Goal: Task Accomplishment & Management: Manage account settings

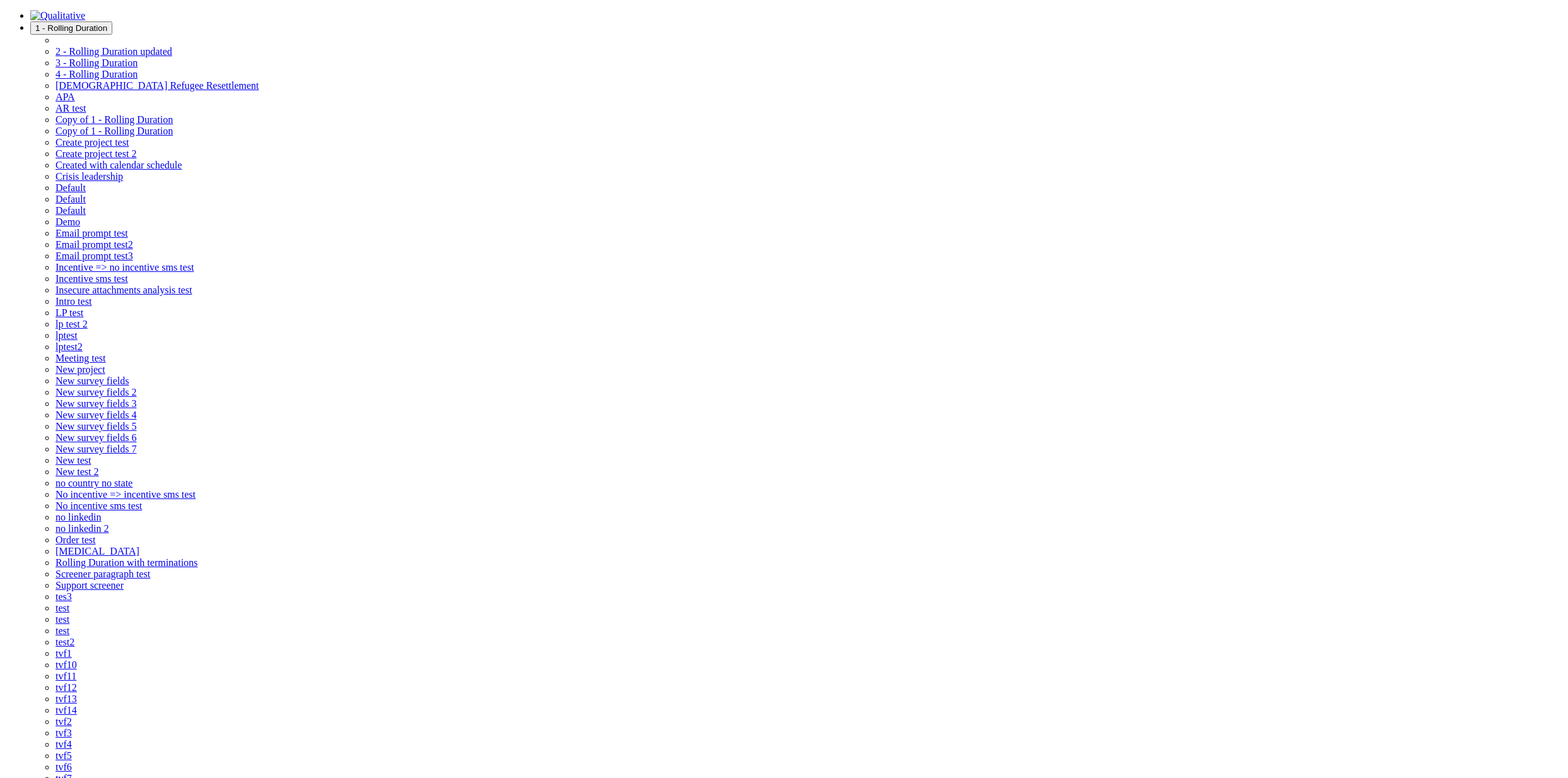
select select "4"
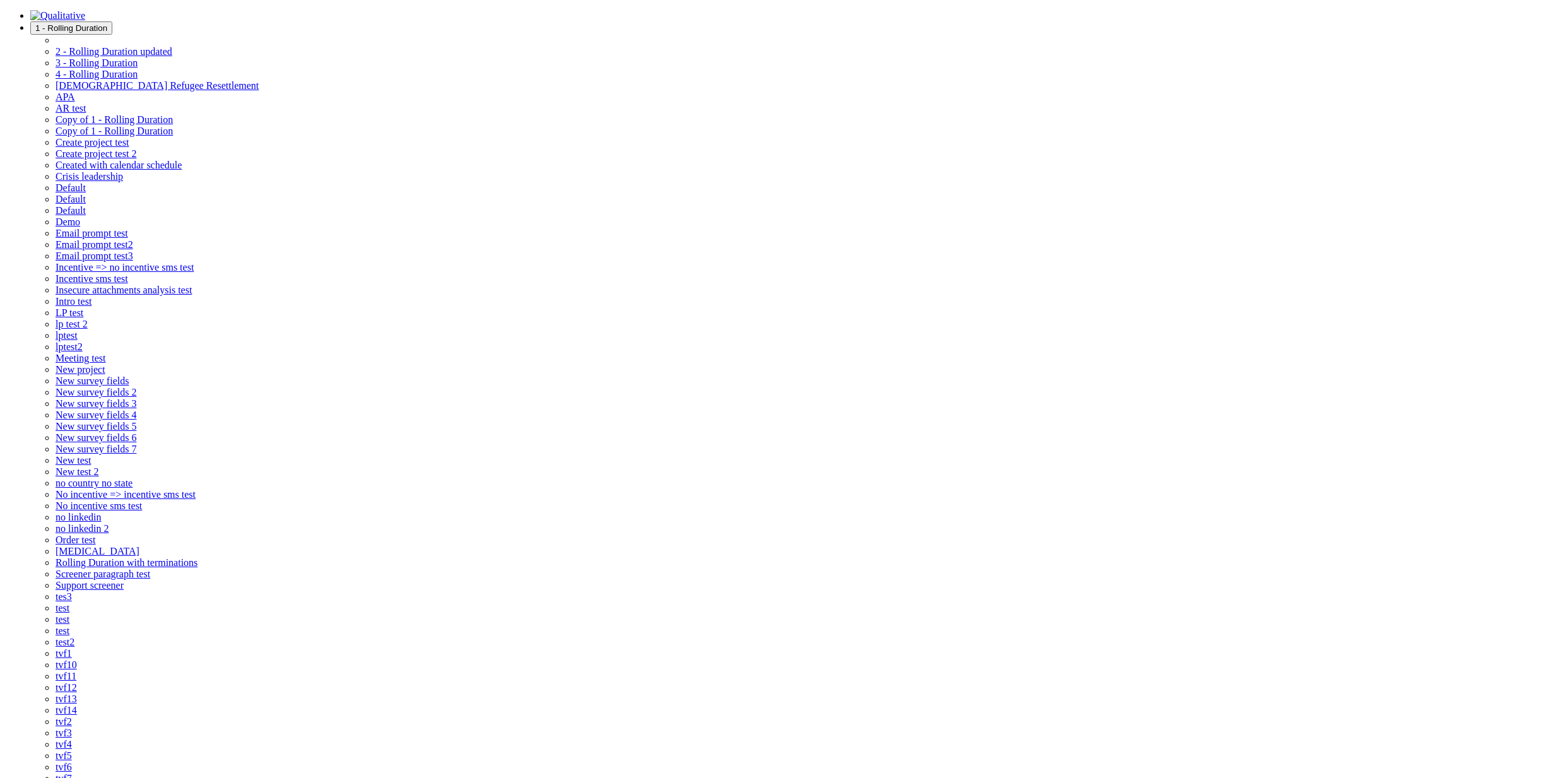
type input "45"
select select "37"
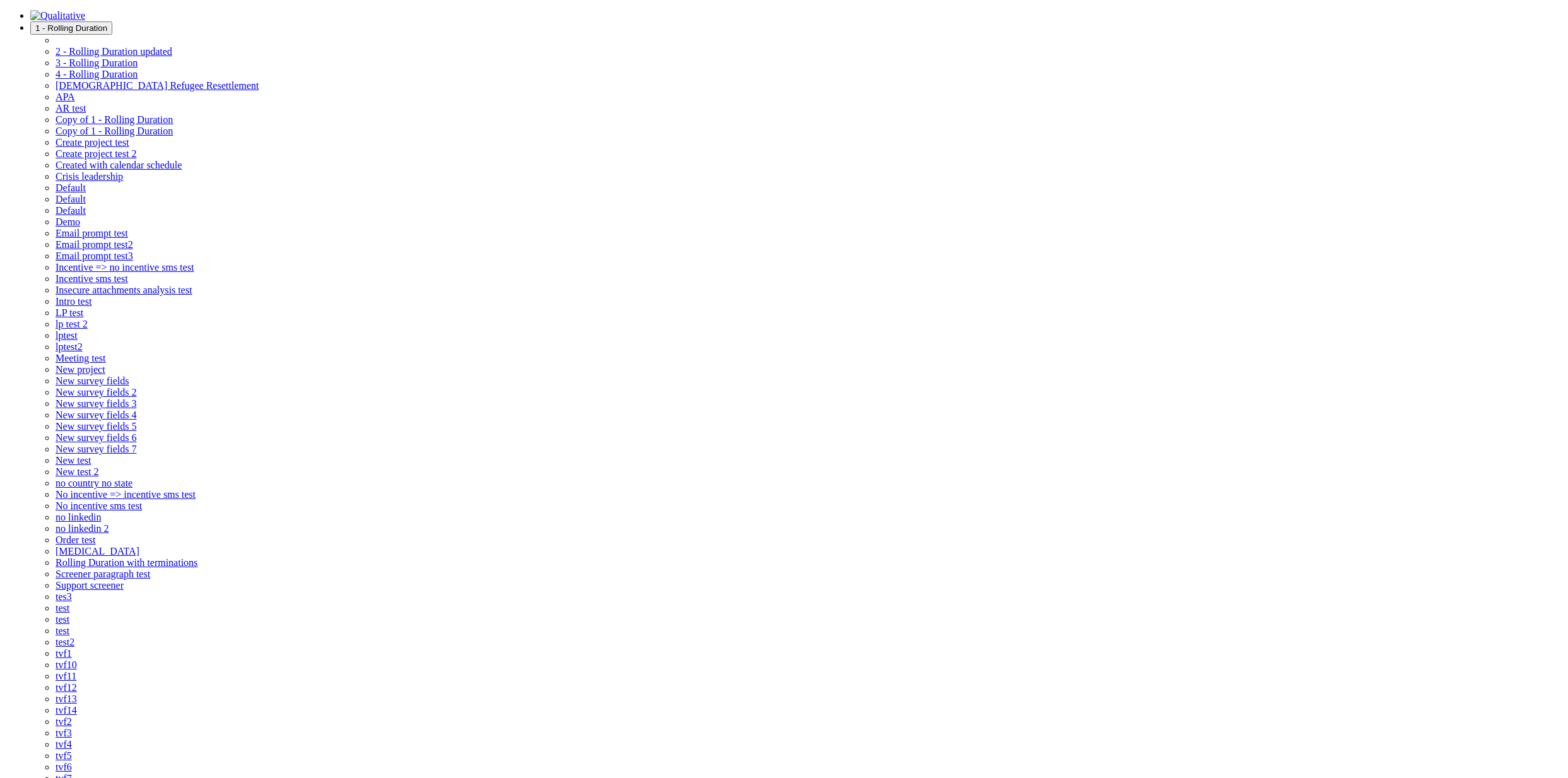
select select "36"
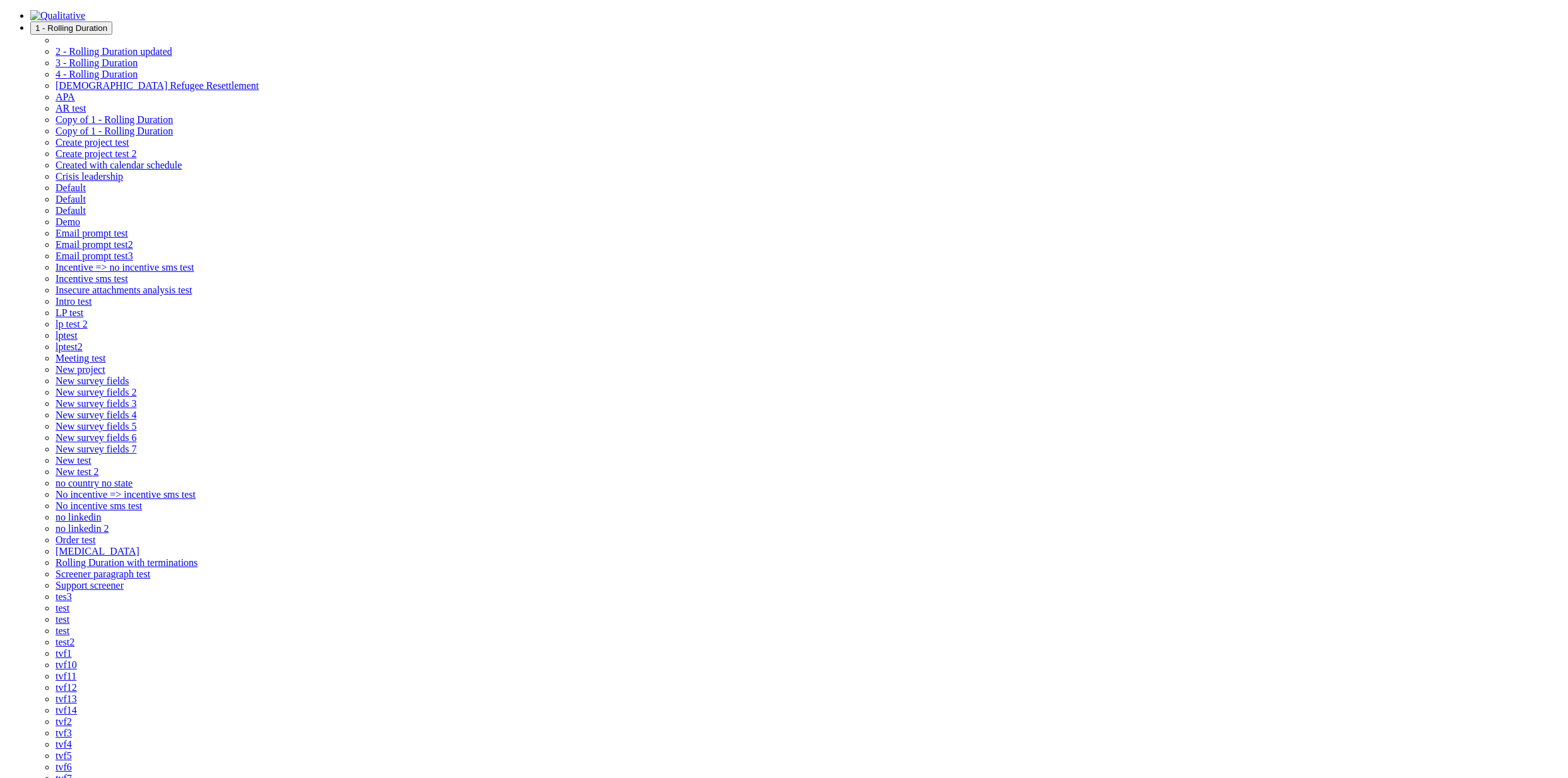
select select "38"
select select "37"
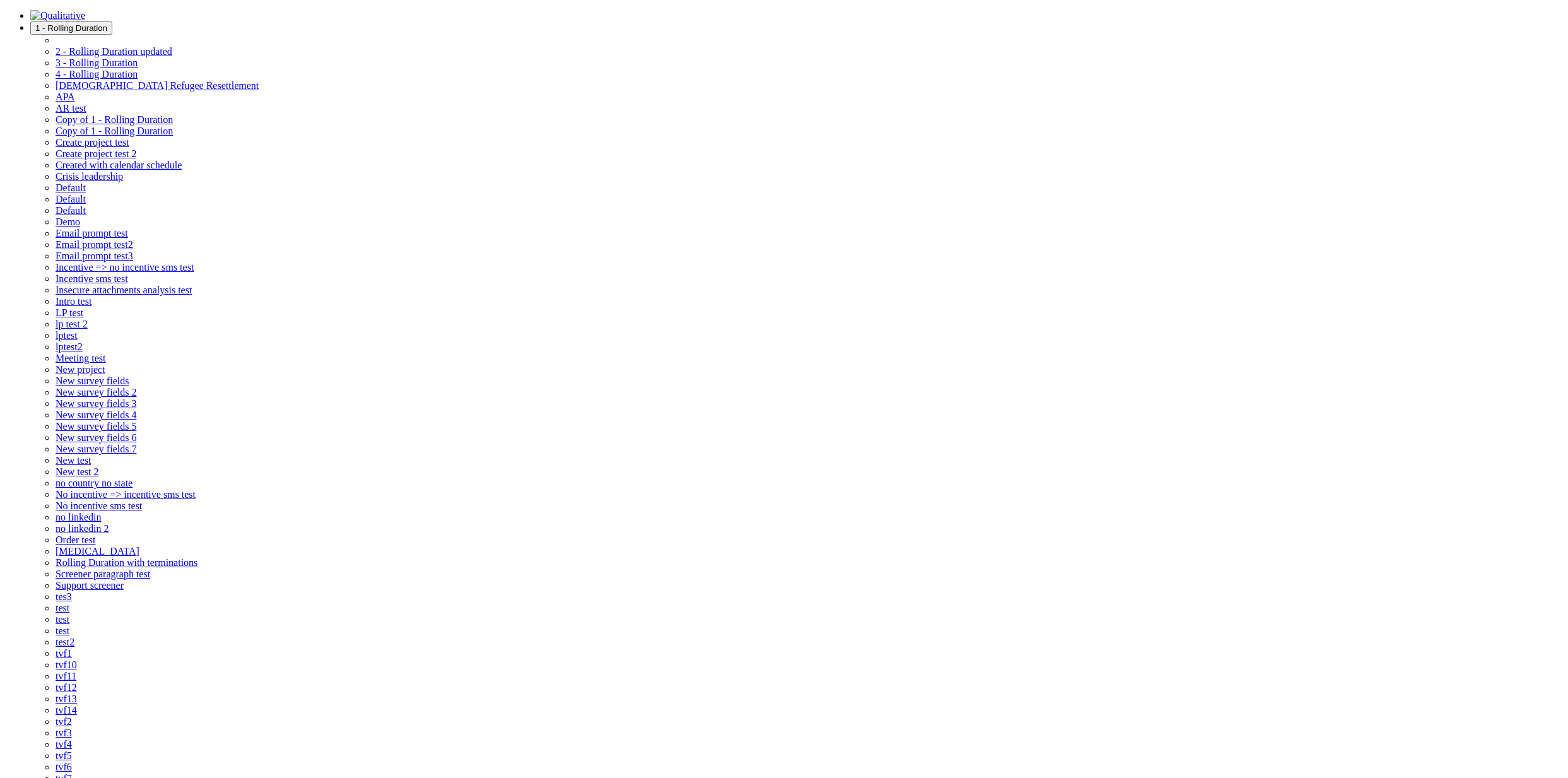
select select "39"
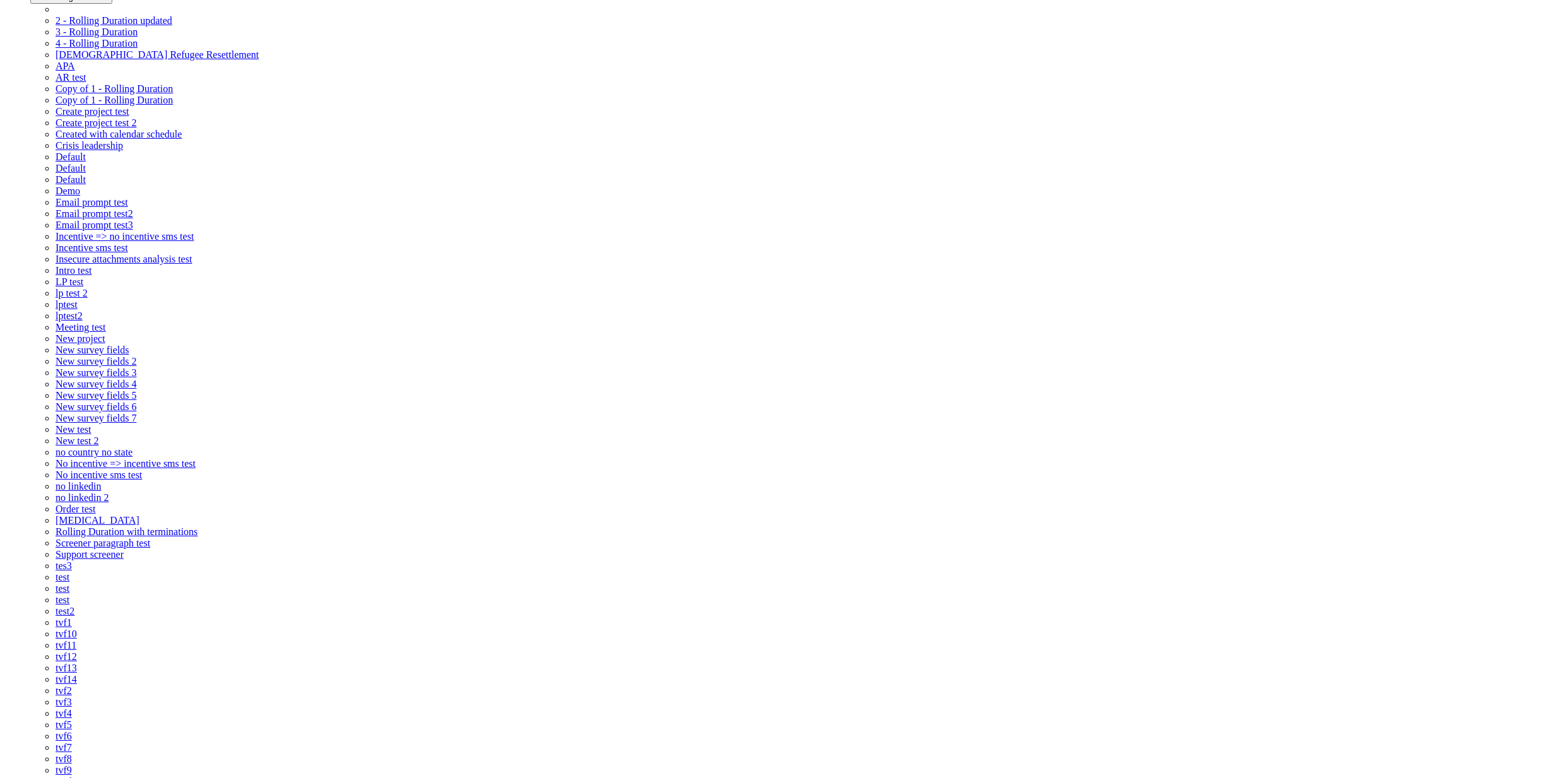
scroll to position [32, 0]
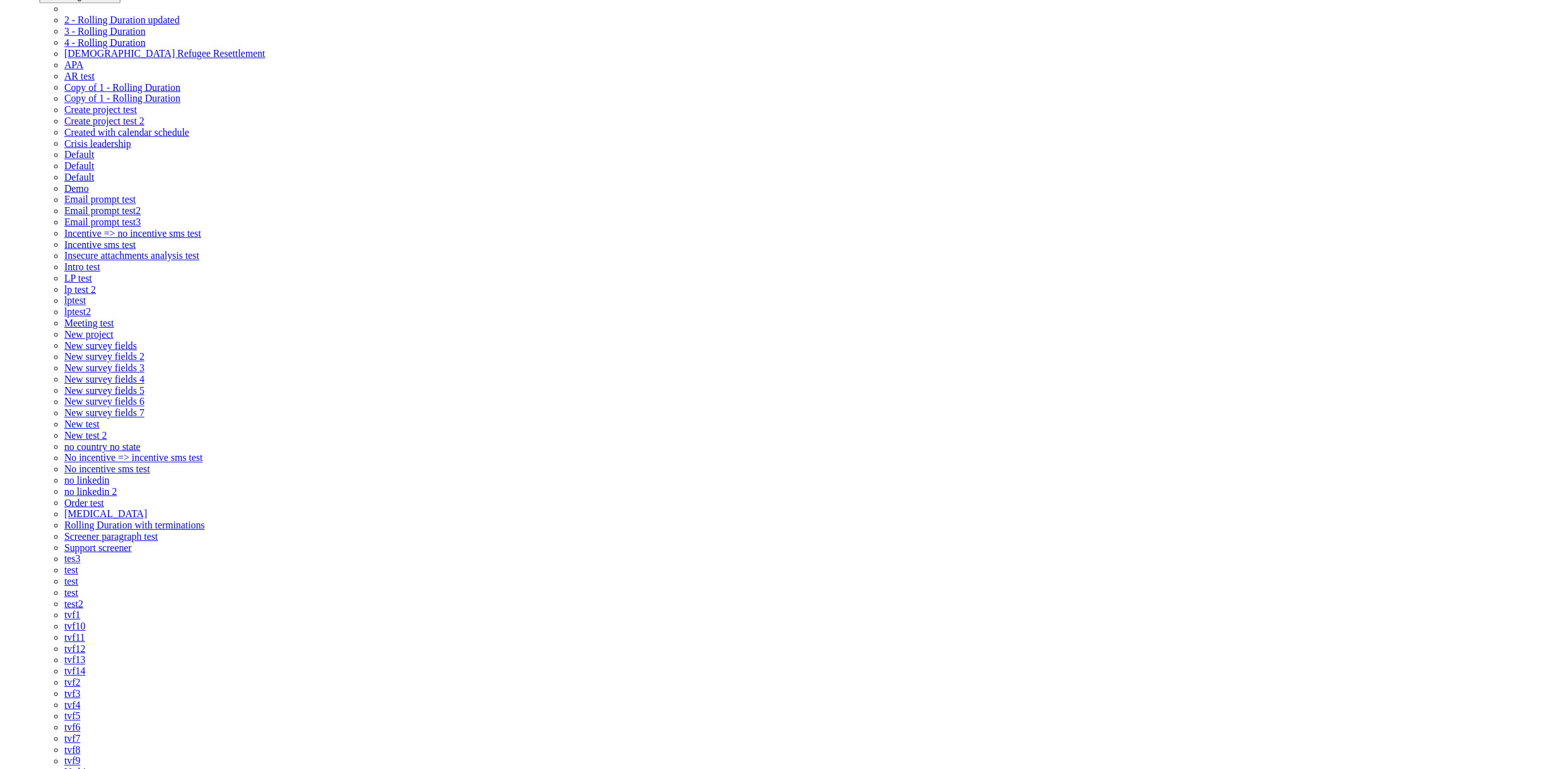
scroll to position [0, 0]
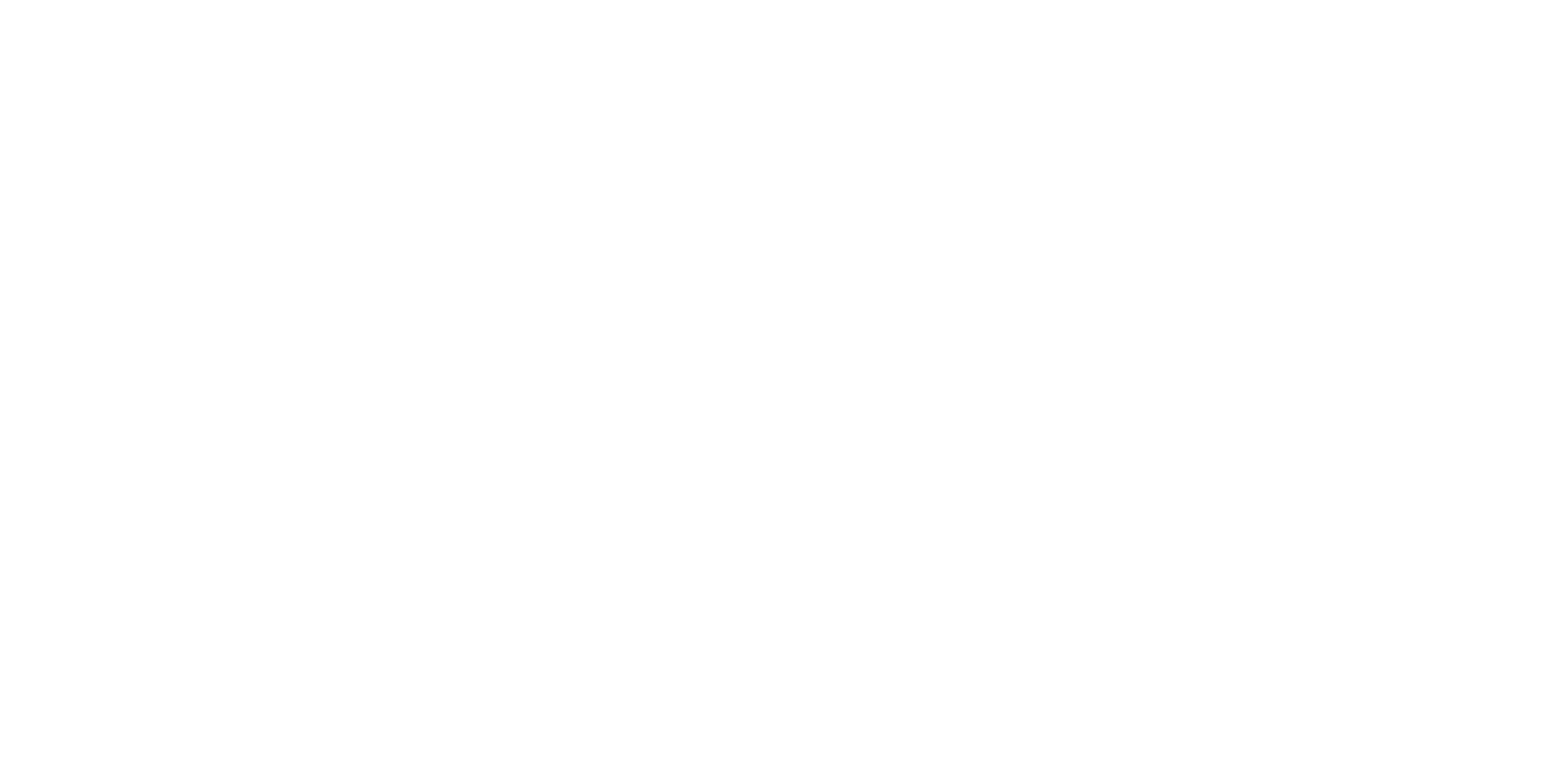
scroll to position [0, 4868]
drag, startPoint x: 1199, startPoint y: 768, endPoint x: -20, endPoint y: 622, distance: 1227.7
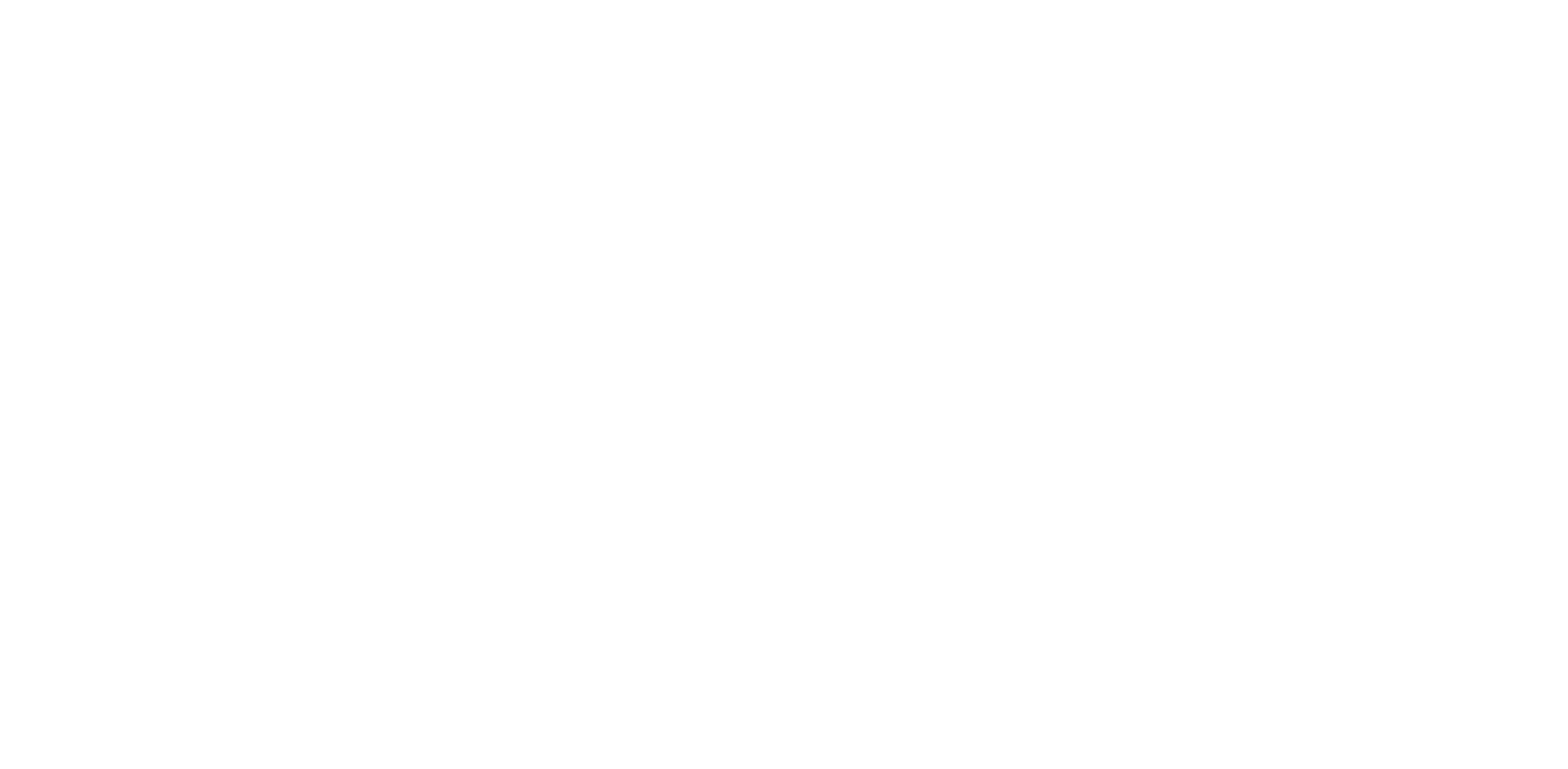
scroll to position [0, 4433]
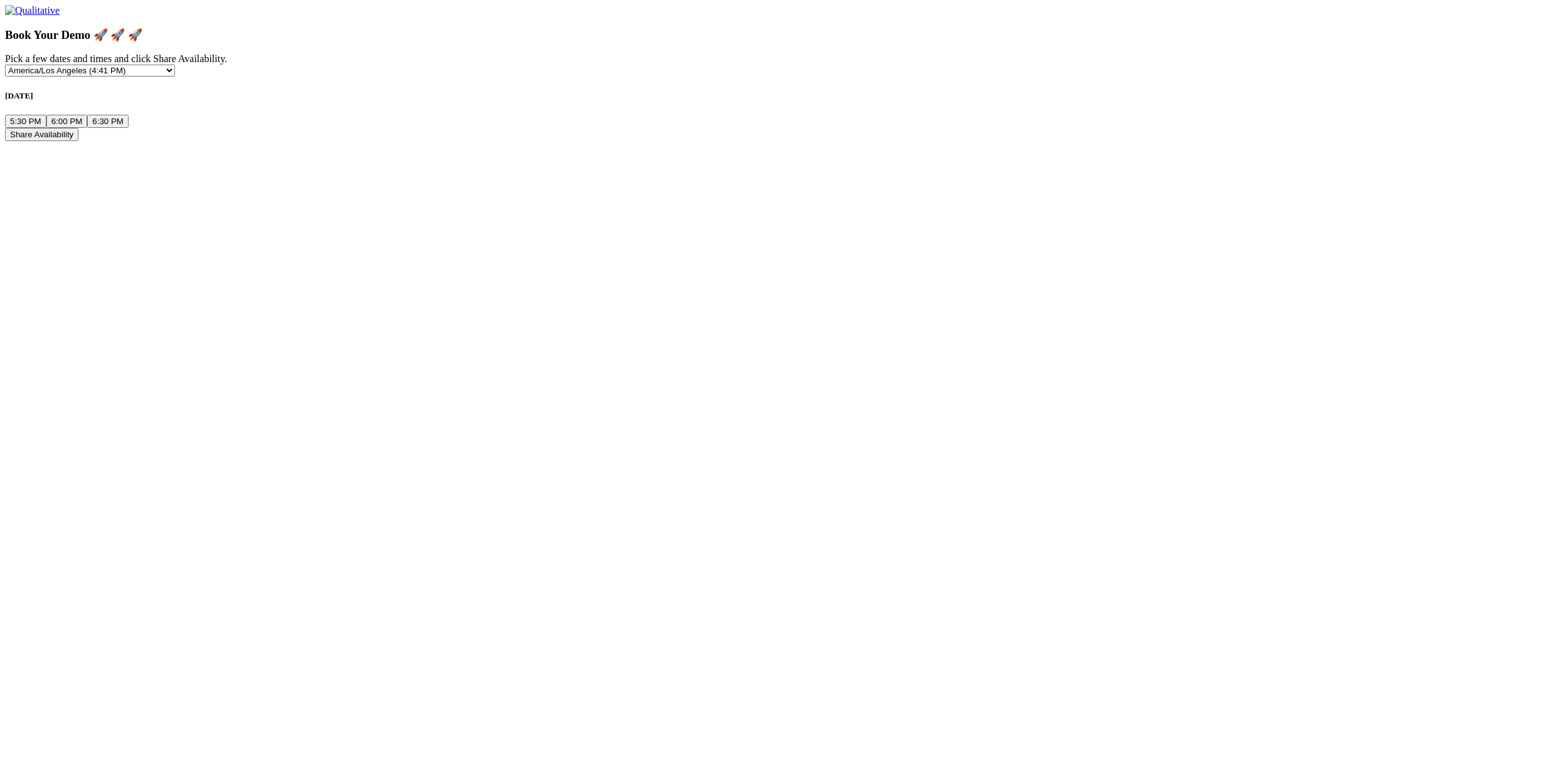
click at [46, 128] on button "5:30 PM" at bounding box center [25, 121] width 41 height 13
click at [78, 141] on button "Share Availability" at bounding box center [42, 134] width 73 height 13
click at [88, 128] on button "6:00 PM" at bounding box center [66, 121] width 41 height 13
click at [78, 141] on button "Share Availability" at bounding box center [42, 134] width 73 height 13
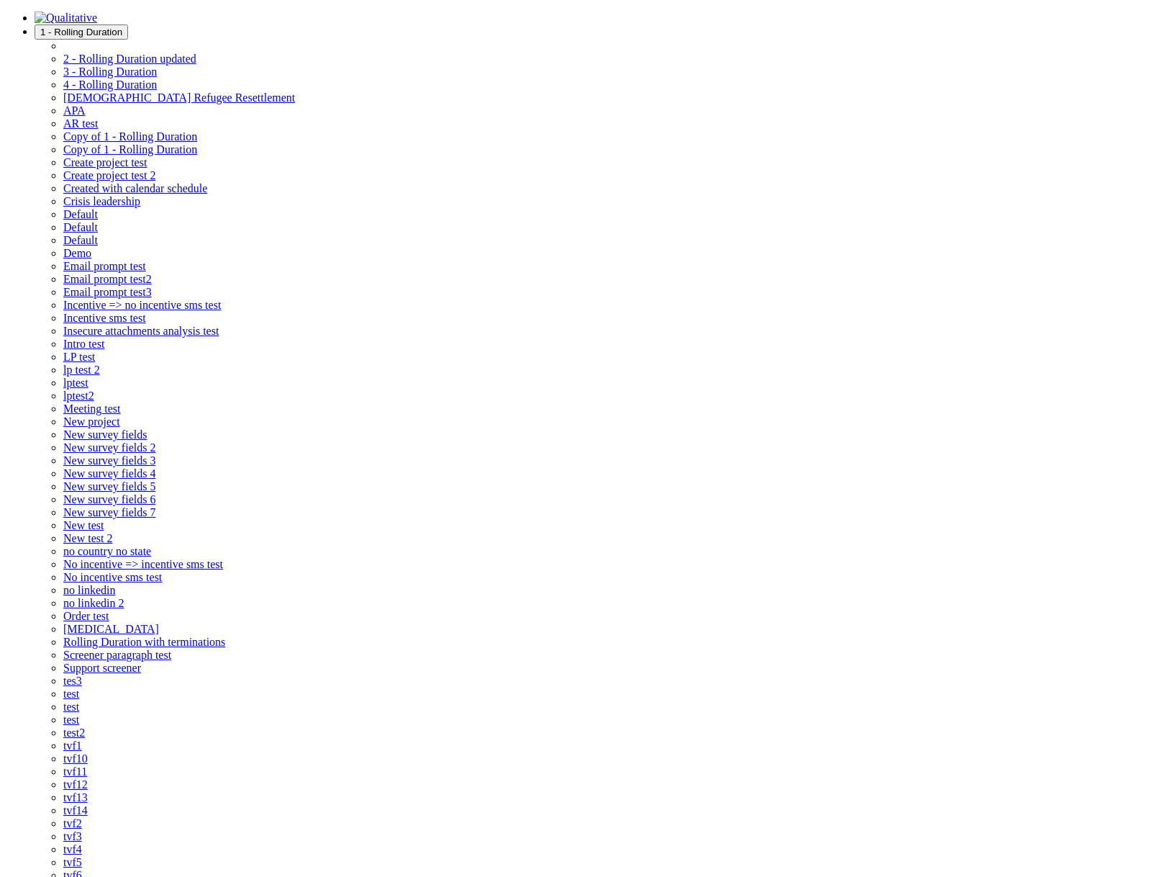
scroll to position [794, 0]
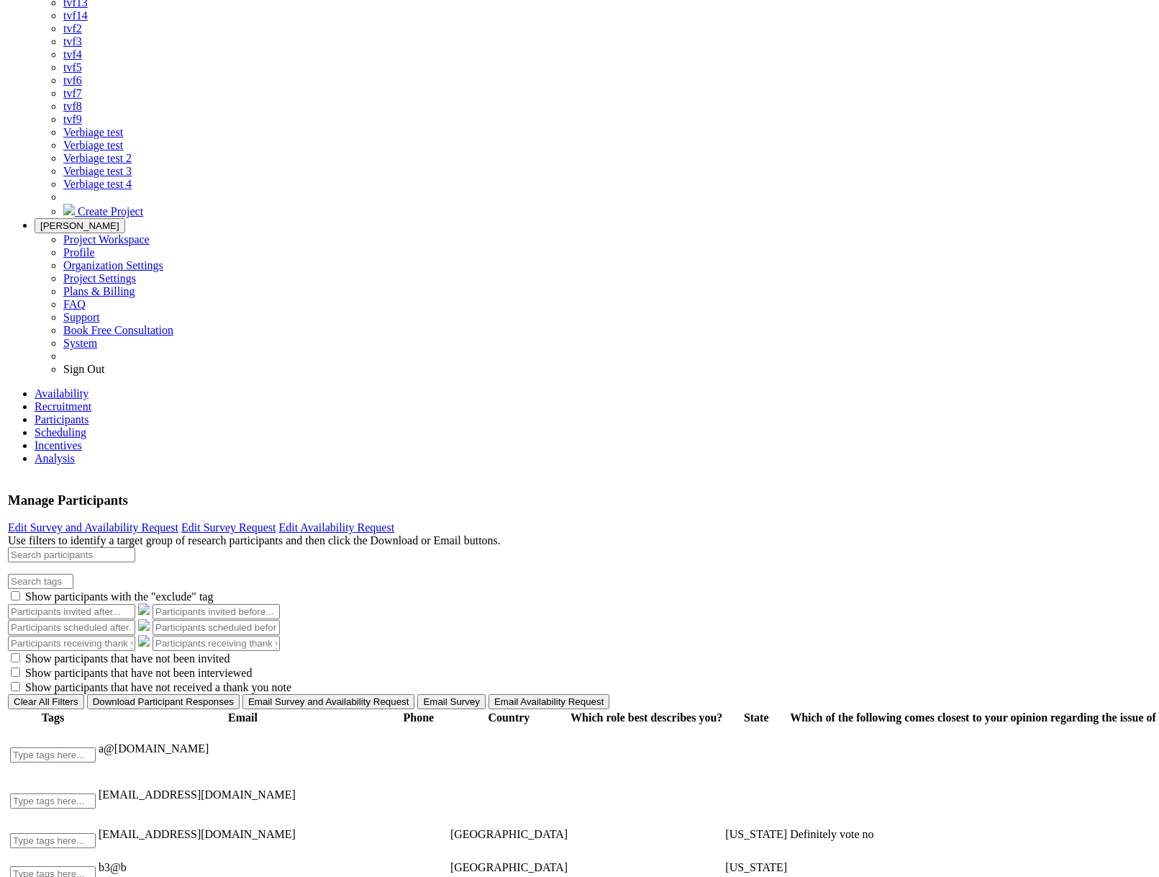
drag, startPoint x: 232, startPoint y: 441, endPoint x: 317, endPoint y: 543, distance: 133.3
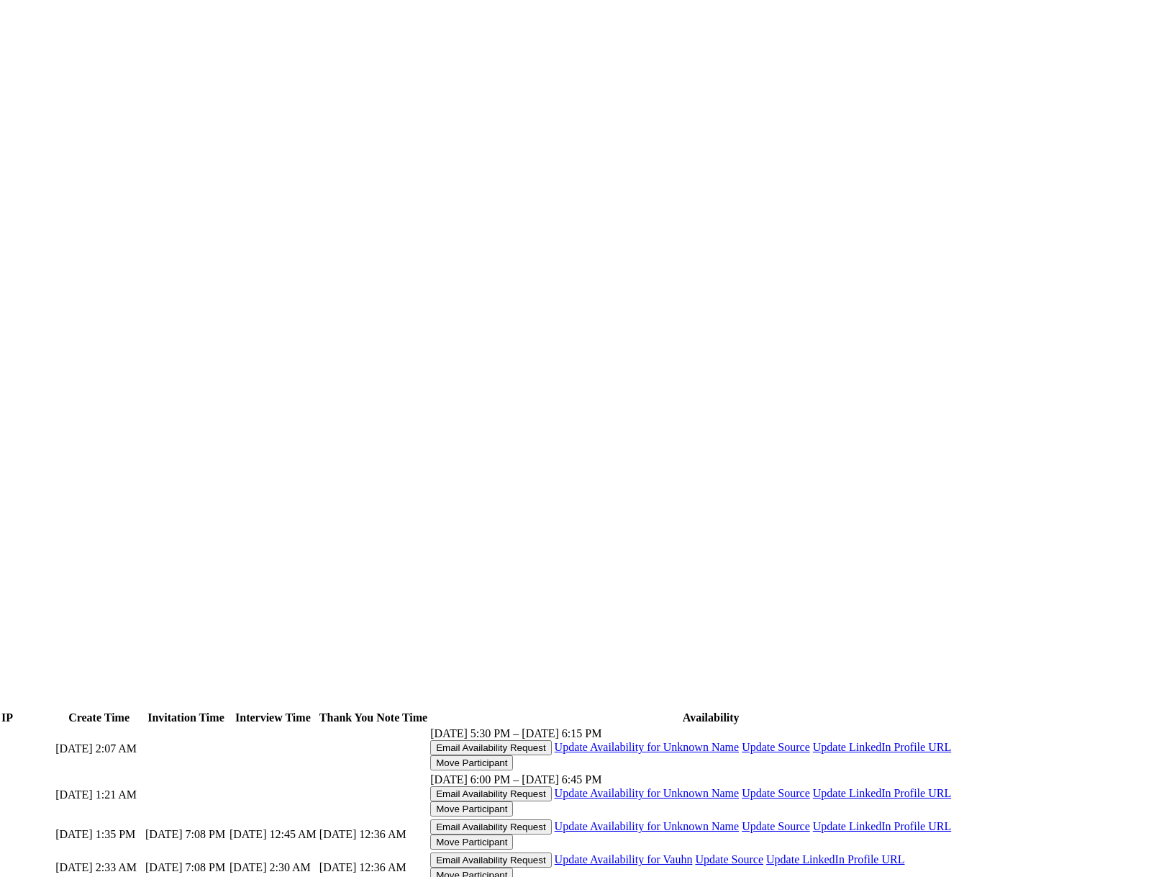
scroll to position [794, 6180]
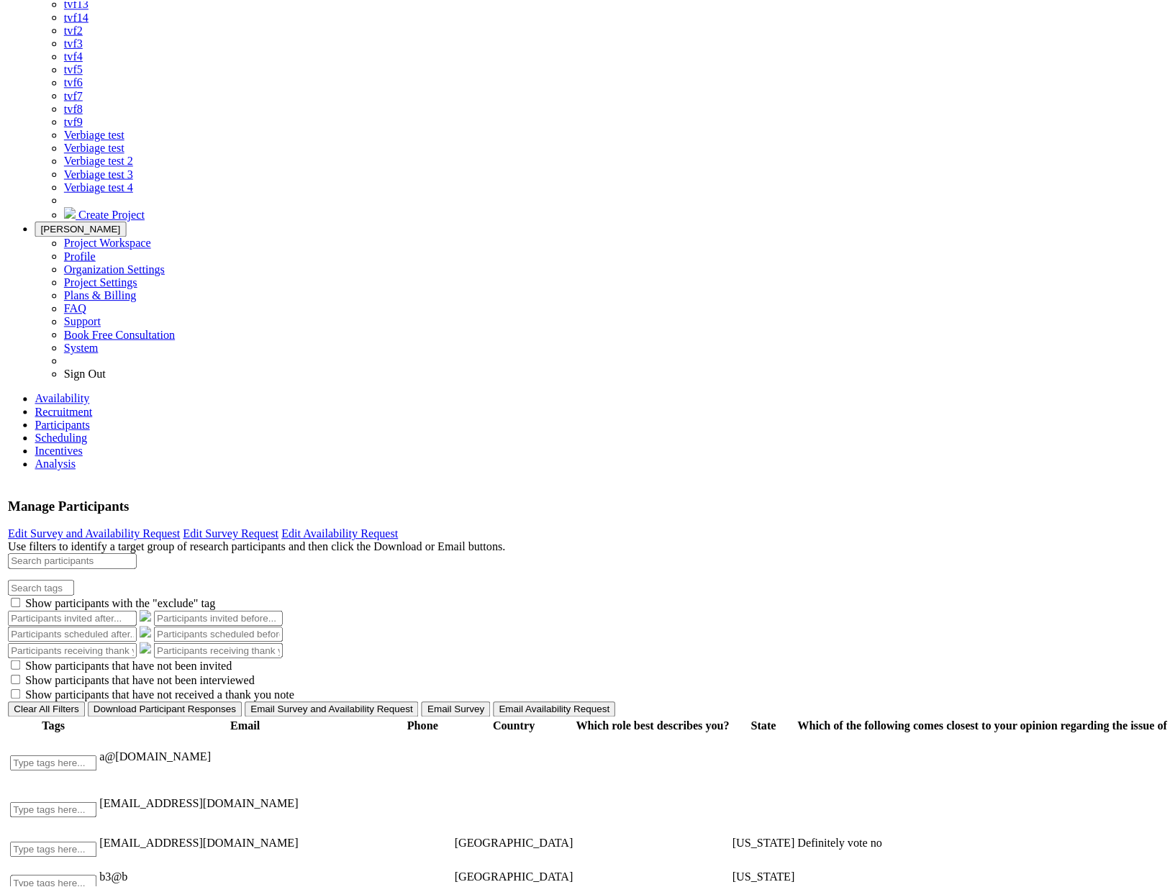
scroll to position [0, 0]
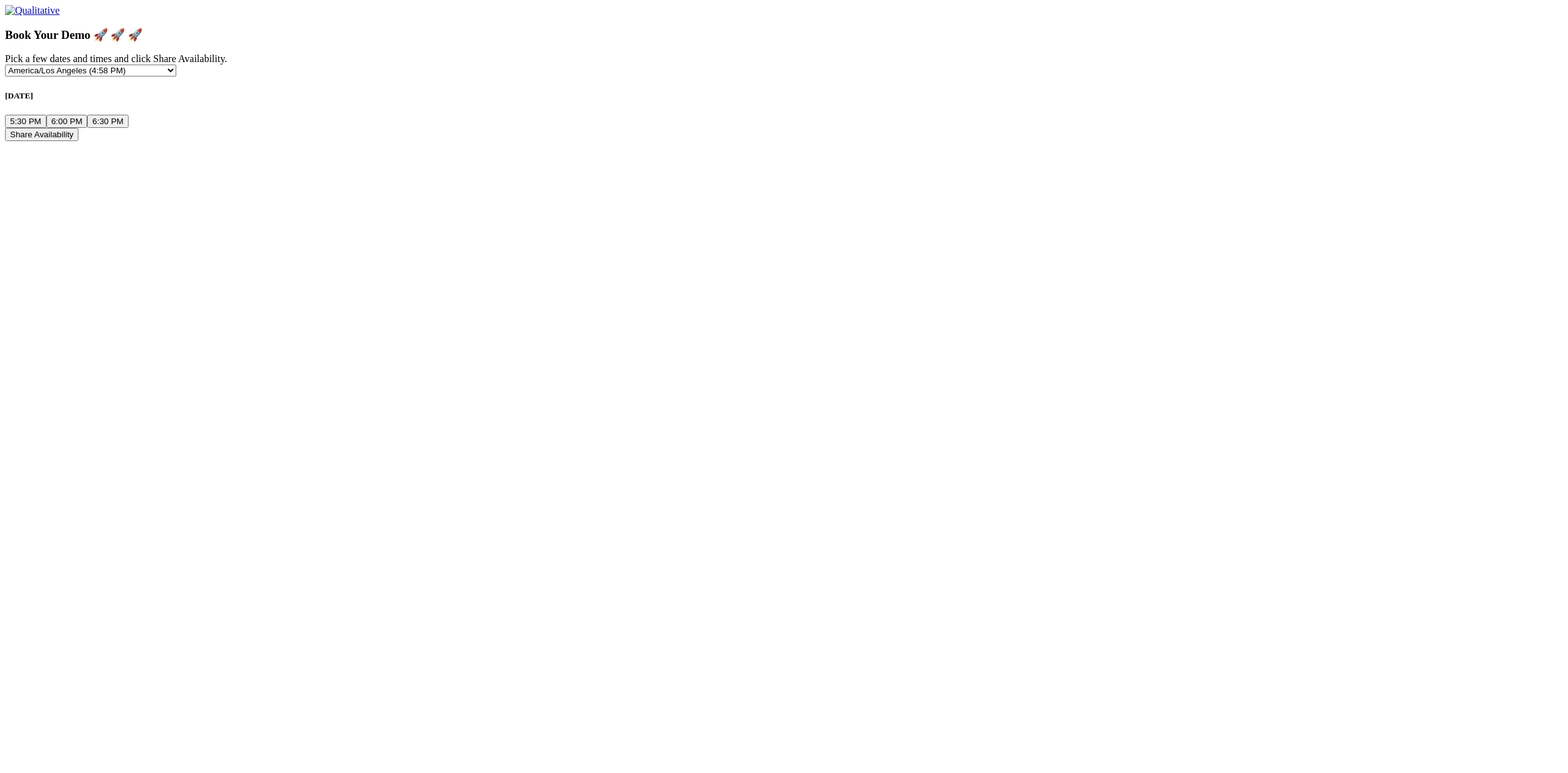
click at [46, 128] on button "5:30 PM" at bounding box center [25, 121] width 41 height 13
click at [78, 141] on button "Share Availability" at bounding box center [42, 134] width 73 height 13
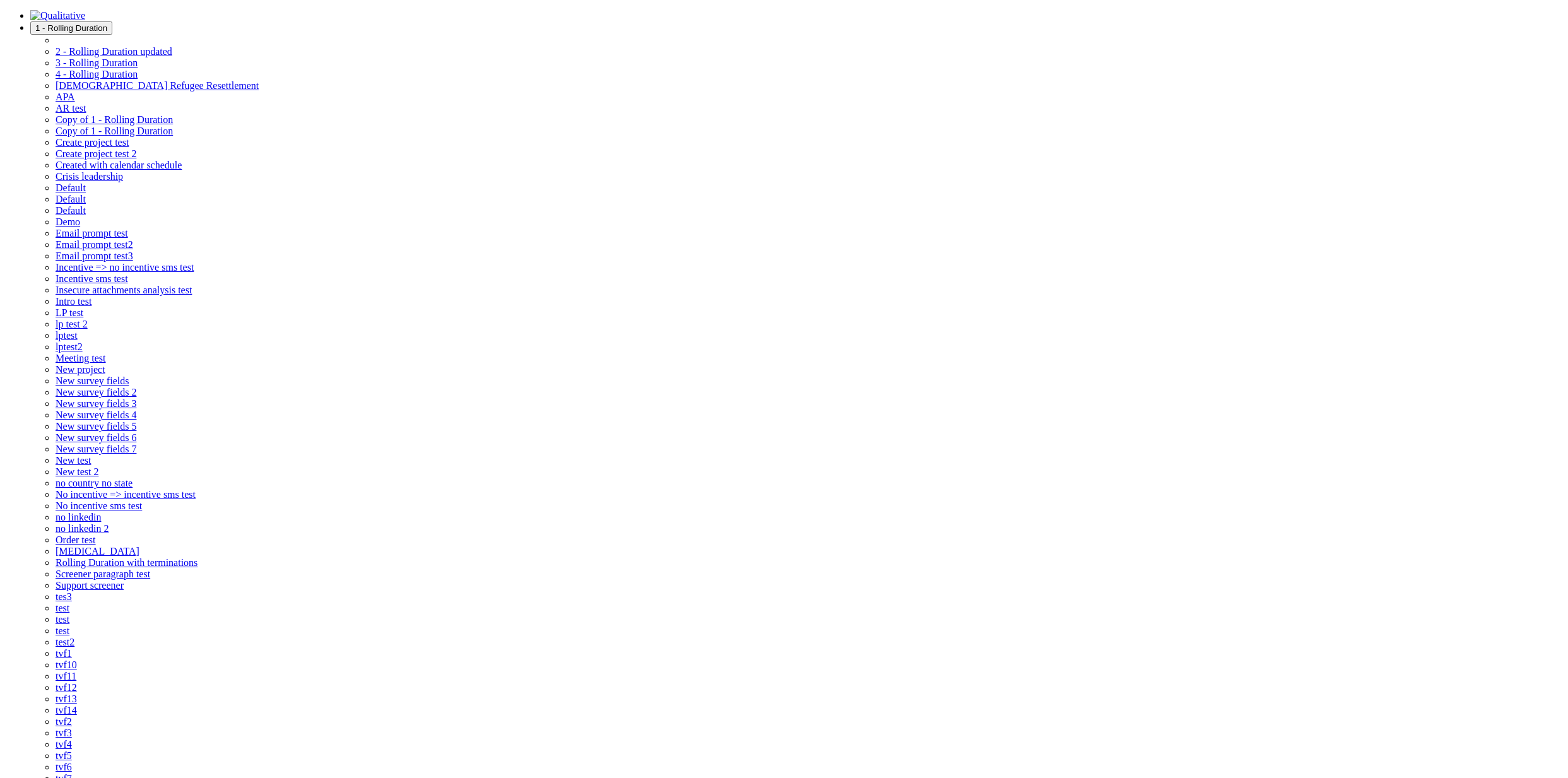
scroll to position [72, 0]
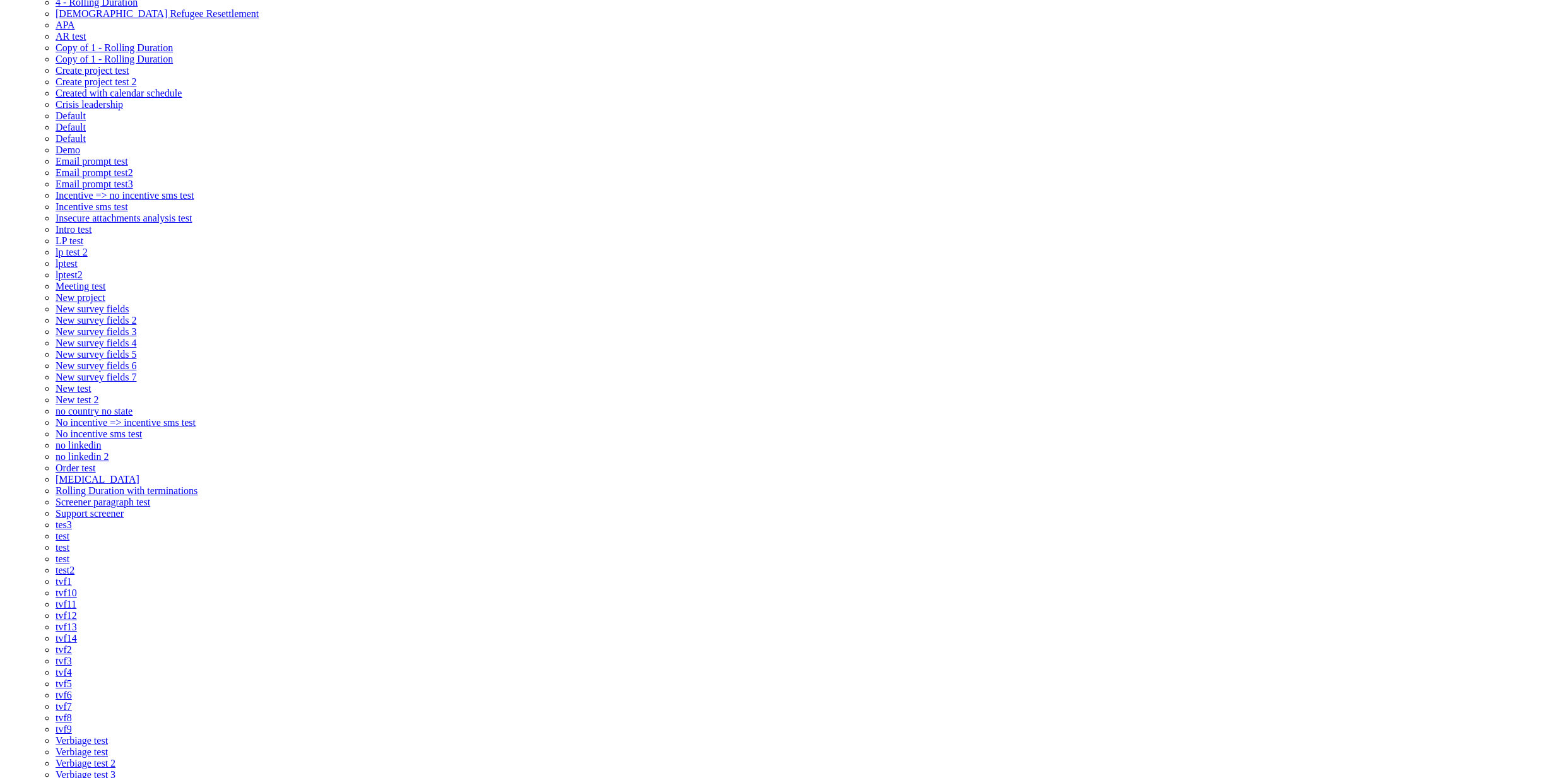
drag, startPoint x: 651, startPoint y: 301, endPoint x: 513, endPoint y: 306, distance: 138.1
type textarea "Please use your calendar application to confirm this meeting invite as soon as …"
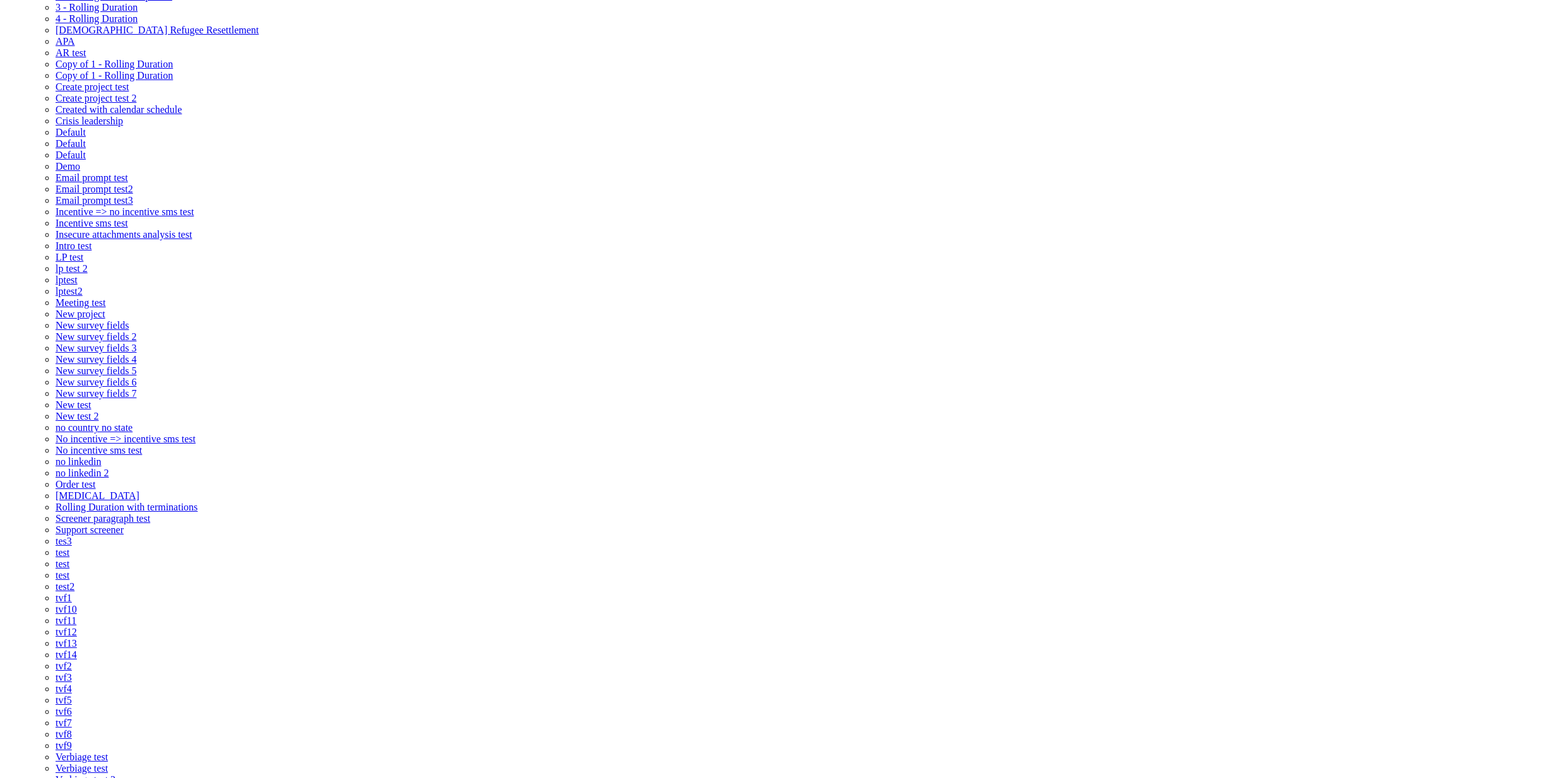
scroll to position [0, 0]
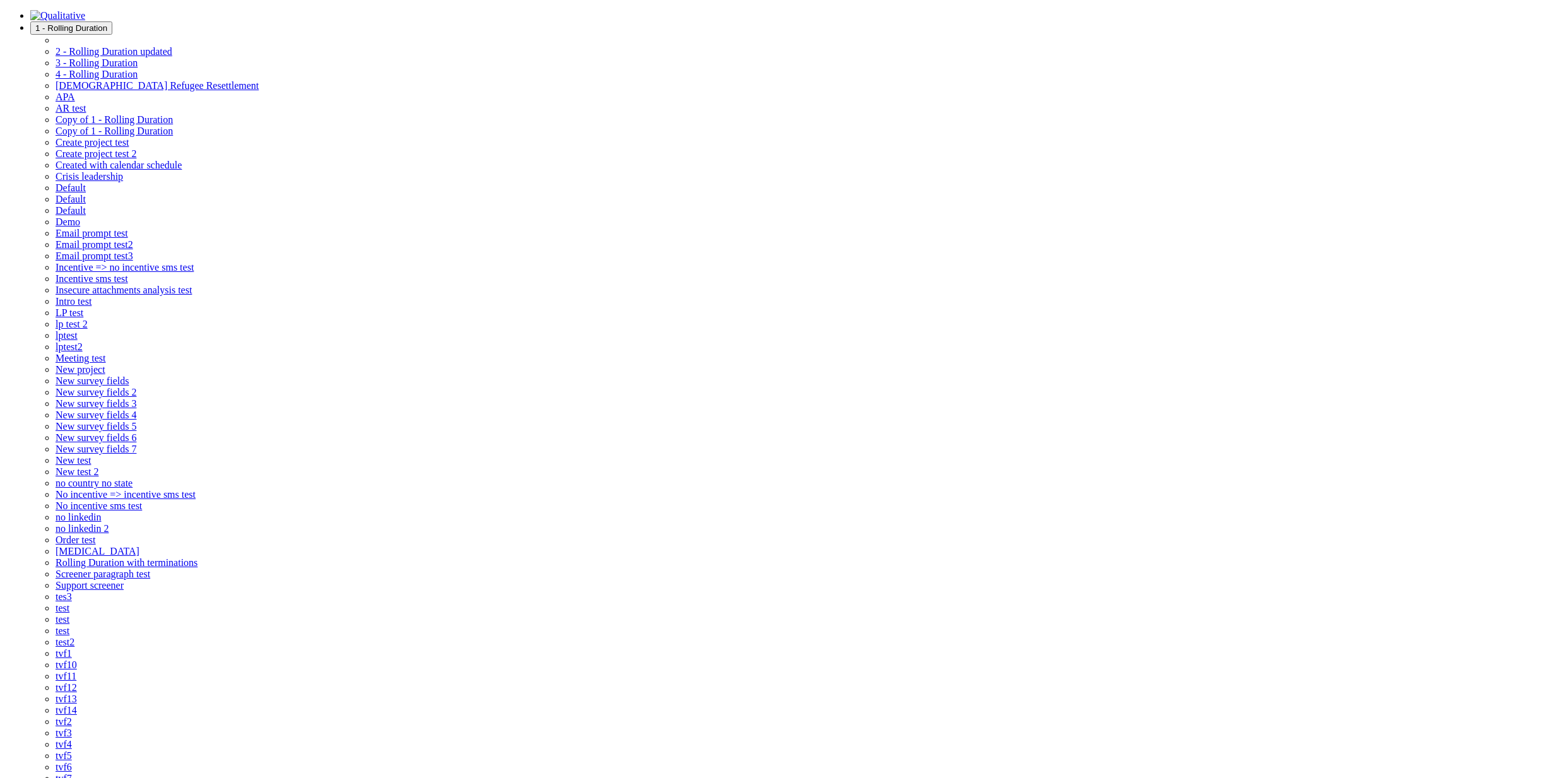
paste textarea "[Meeting Link]"
type textarea "Please use your calendar application to confirm this meeting invite as soon as …"
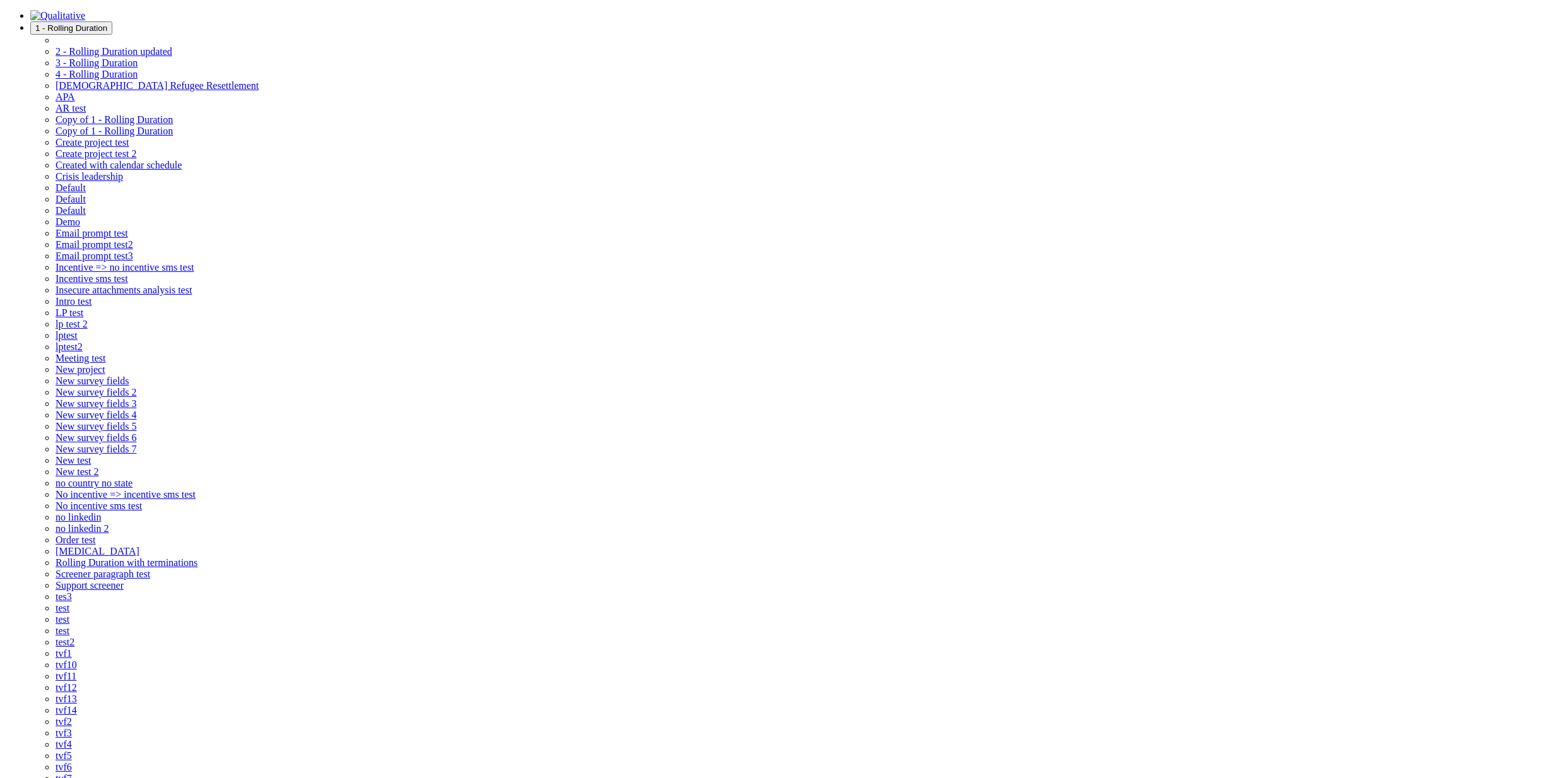
scroll to position [39, 0]
drag, startPoint x: 634, startPoint y: 422, endPoint x: 486, endPoint y: 414, distance: 148.2
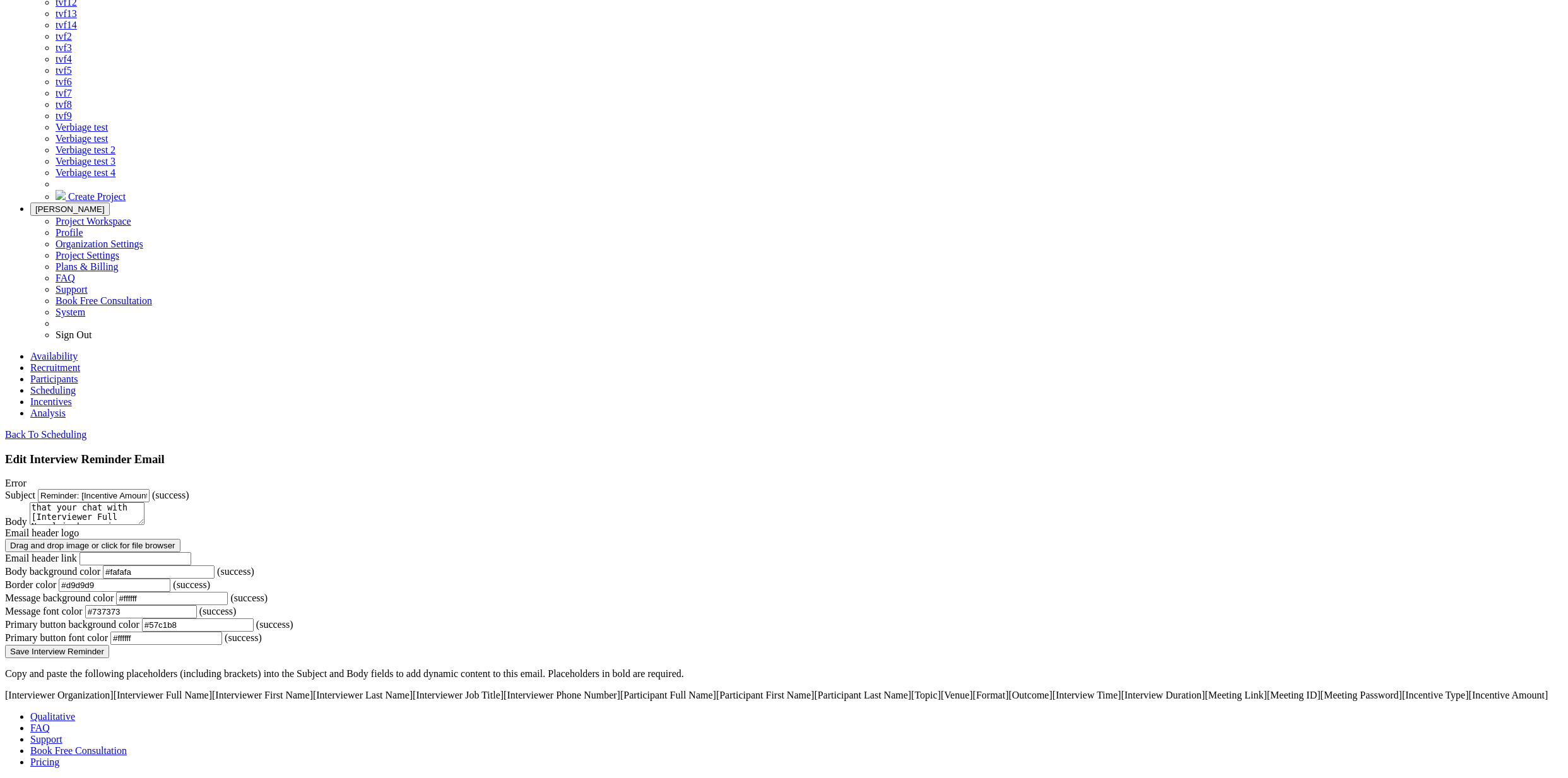
scroll to position [731, 0]
type textarea "Hi [Participant First Name], This is a reminder that your chat with [Interviewe…"
click at [109, 645] on input "Save Interview Reminder" at bounding box center [57, 651] width 104 height 13
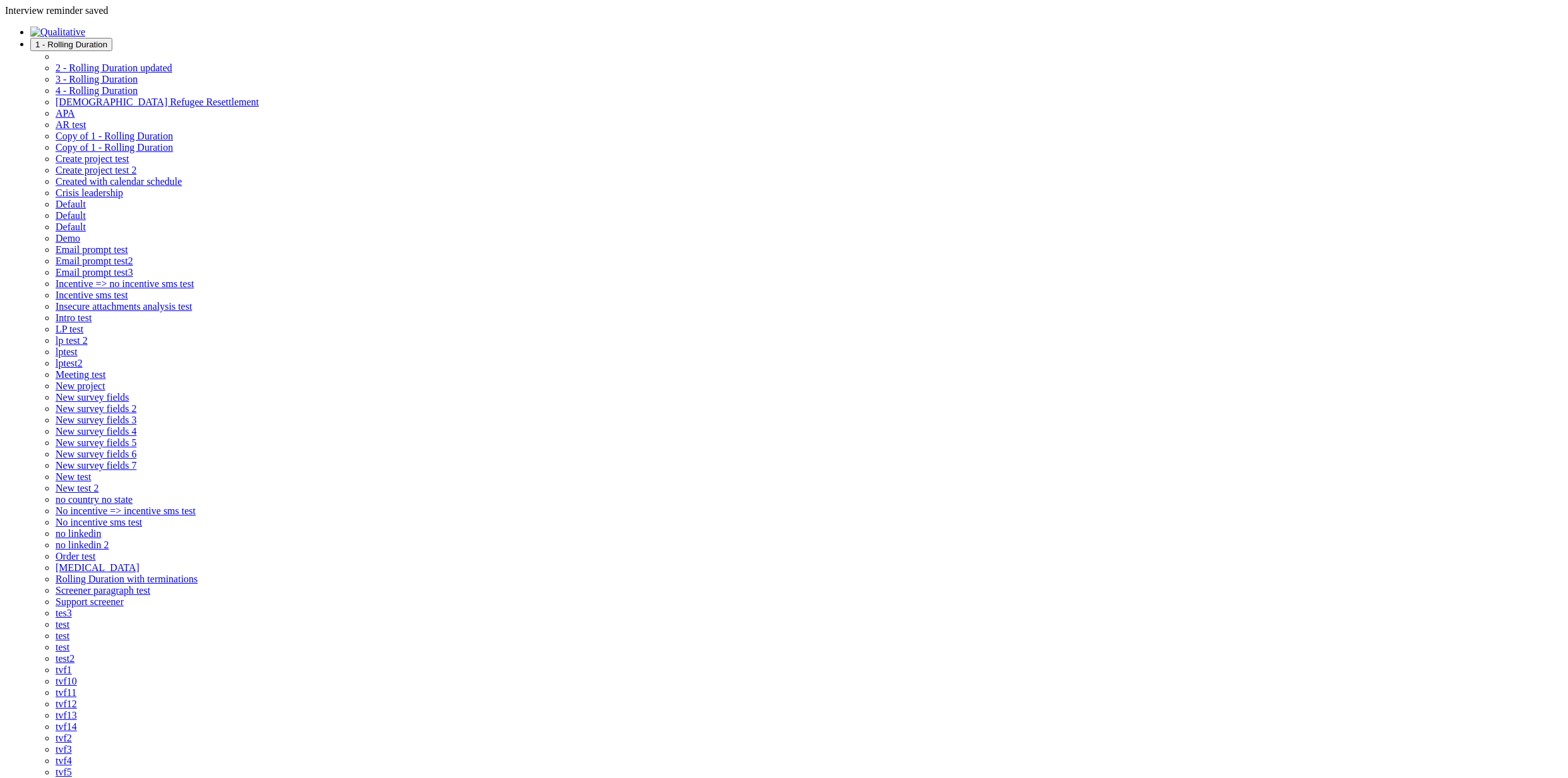
paste textarea "Link] [Meeting"
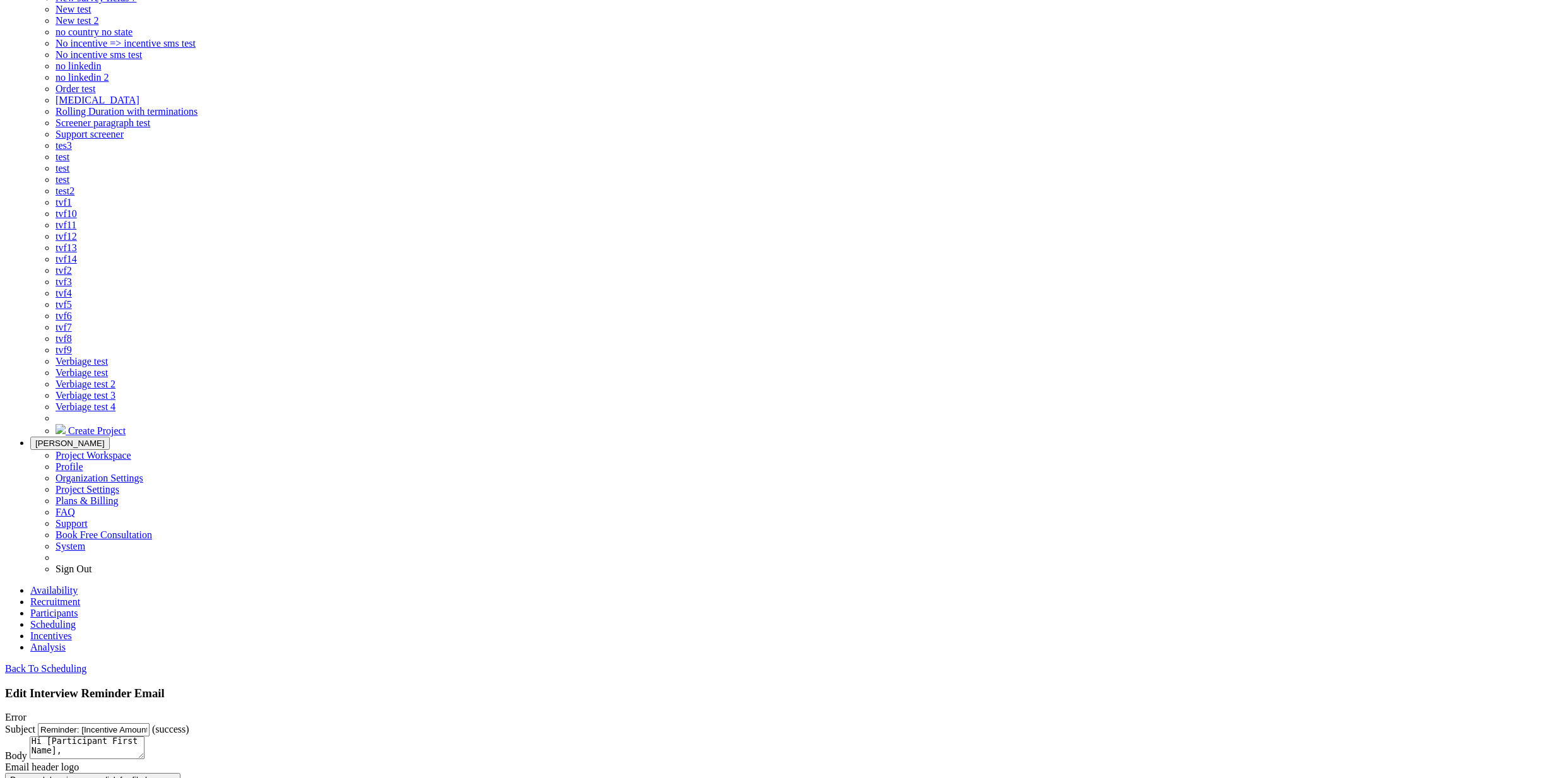
scroll to position [472, 0]
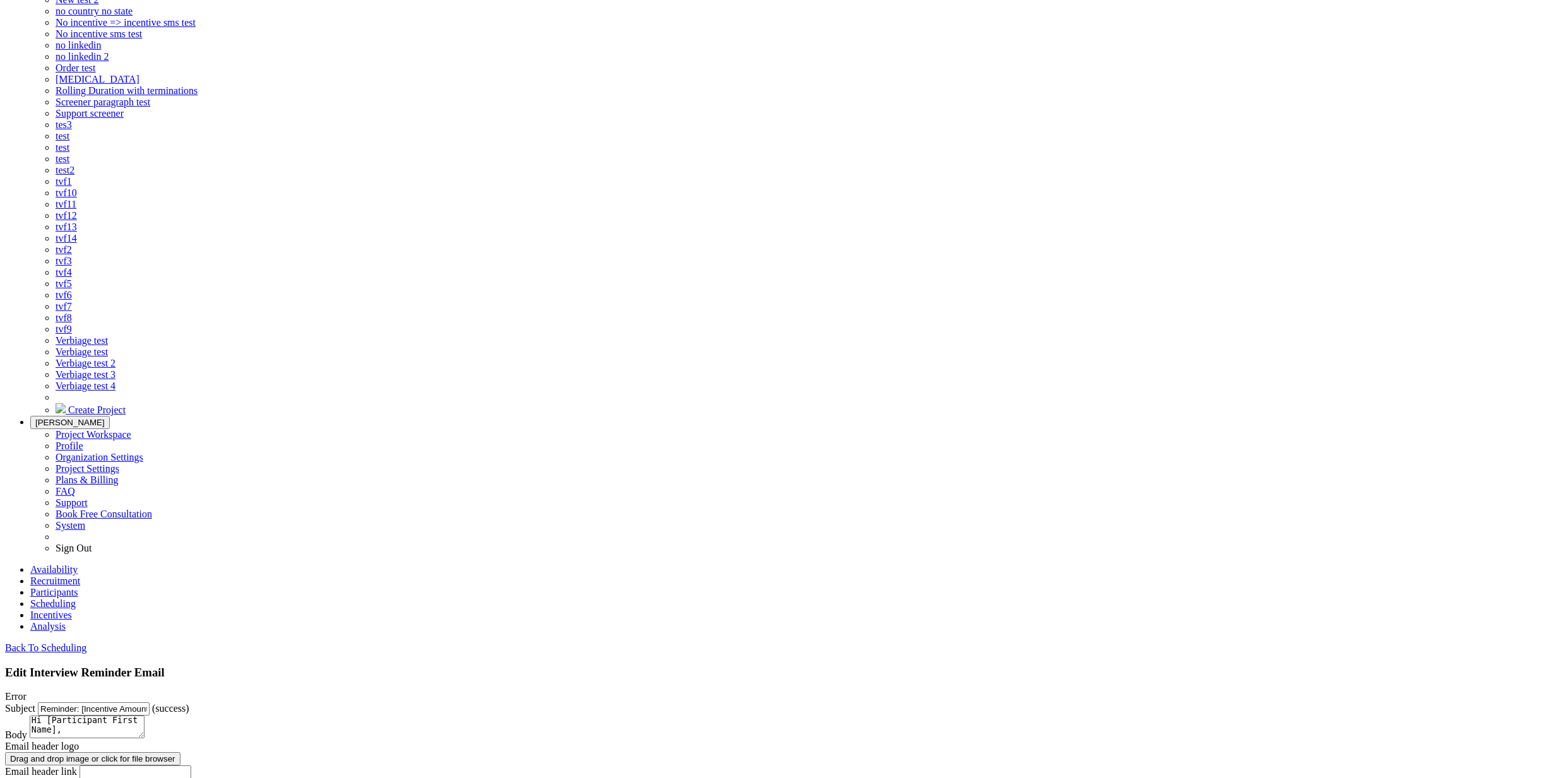
type textarea "Hi [Participant First Name], This is a reminder that your chat with [Interviewe…"
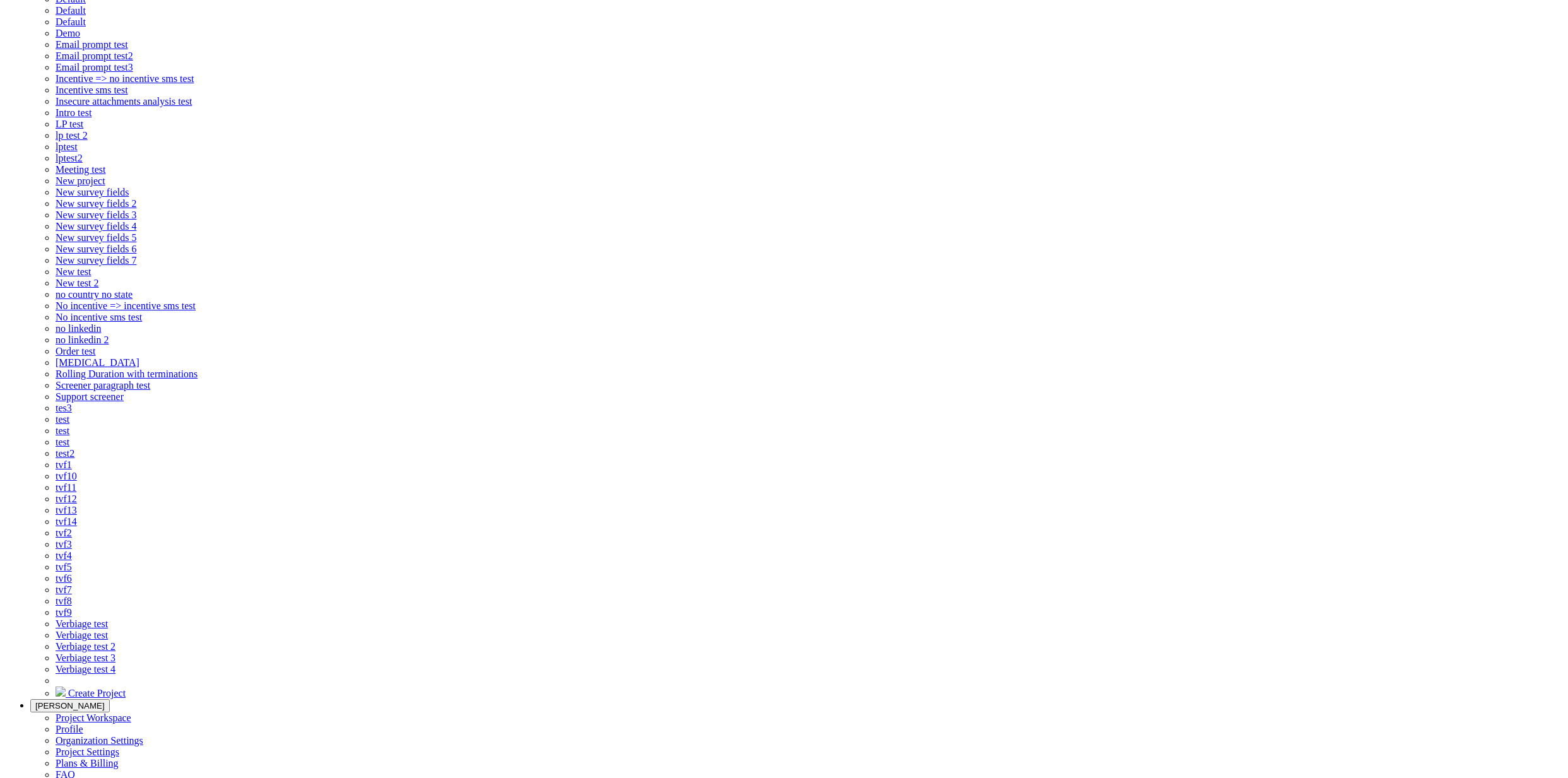
scroll to position [0, 0]
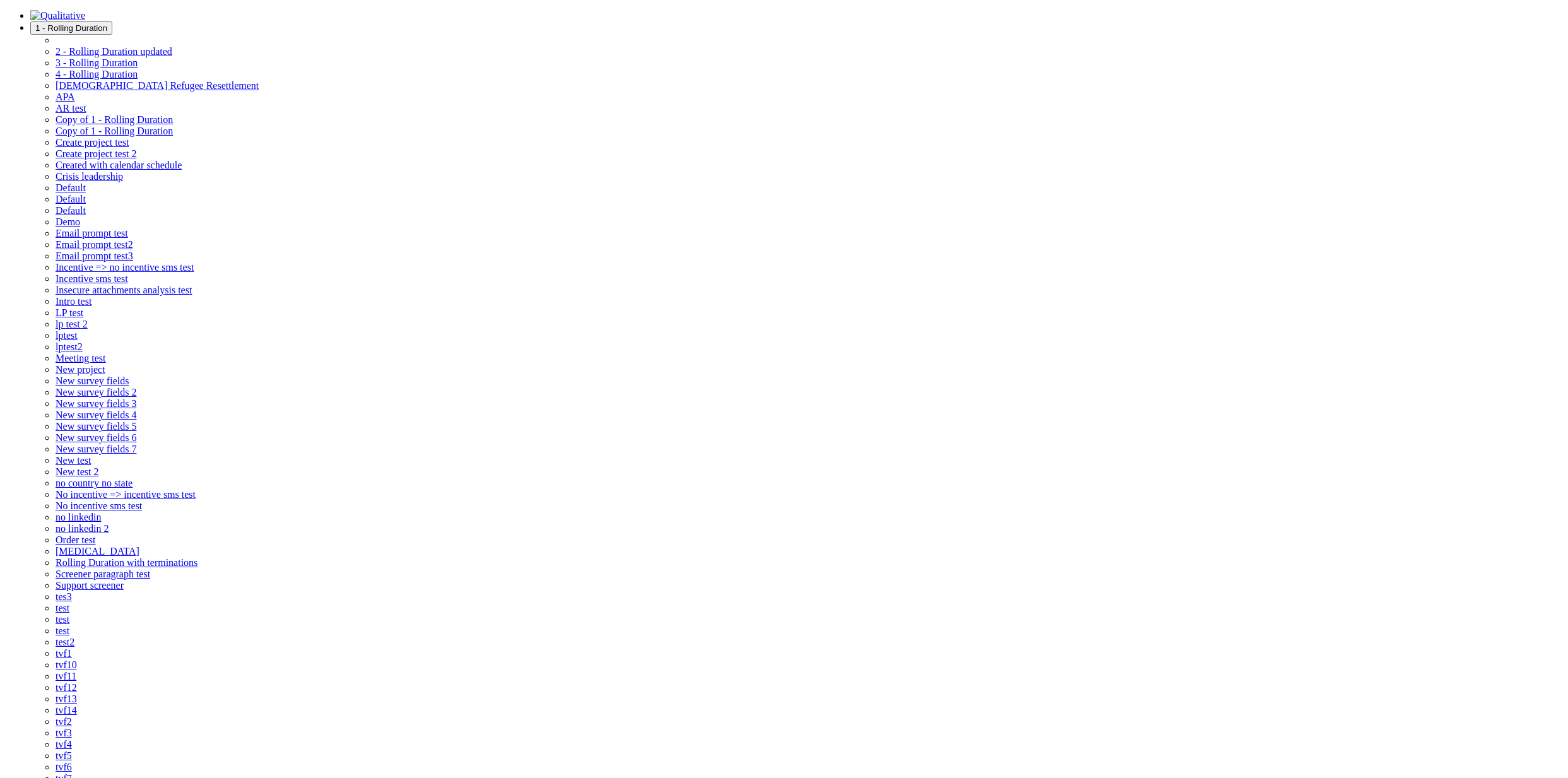
drag, startPoint x: 537, startPoint y: 173, endPoint x: 652, endPoint y: 176, distance: 115.0
